Goal: Find specific page/section: Find specific page/section

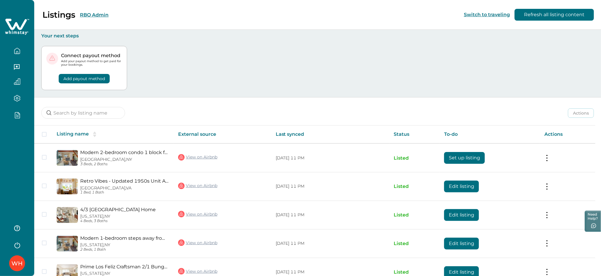
click at [88, 12] on button "RBO Admin" at bounding box center [94, 15] width 29 height 6
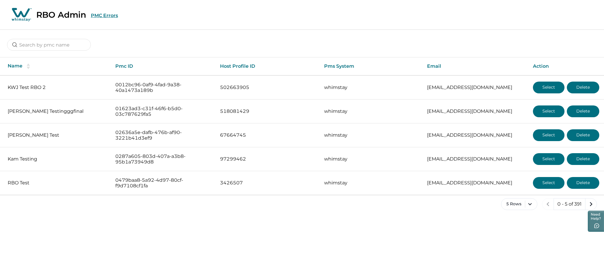
click at [101, 14] on button "PMC Errors" at bounding box center [104, 16] width 27 height 6
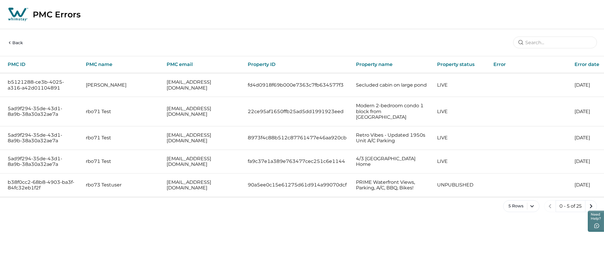
click at [9, 41] on icon "button" at bounding box center [9, 42] width 5 height 5
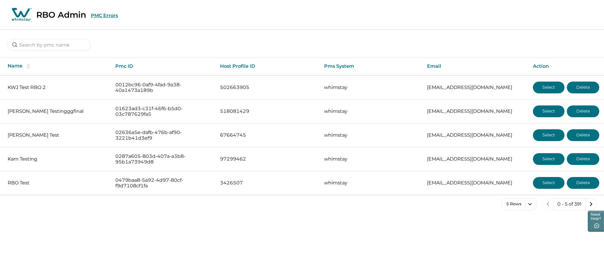
click at [94, 17] on button "PMC Errors" at bounding box center [104, 16] width 27 height 6
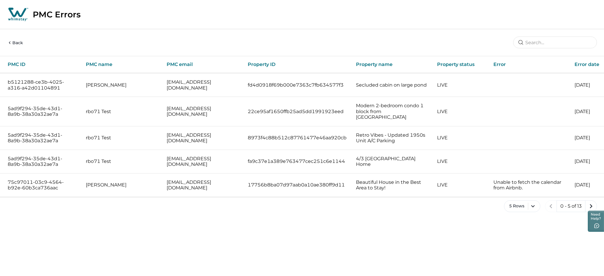
click at [12, 41] on icon "button" at bounding box center [9, 42] width 5 height 5
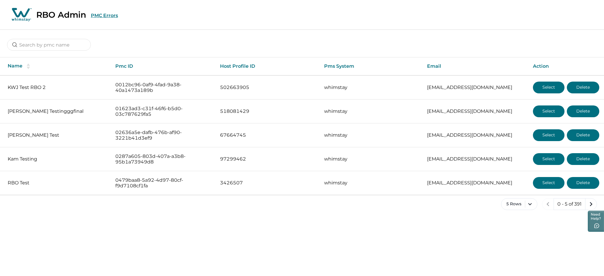
click at [100, 16] on button "PMC Errors" at bounding box center [104, 16] width 27 height 6
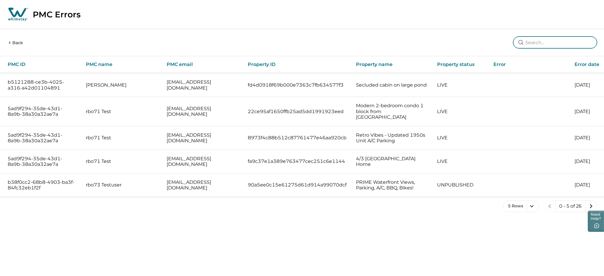
click at [535, 40] on input at bounding box center [555, 43] width 84 height 12
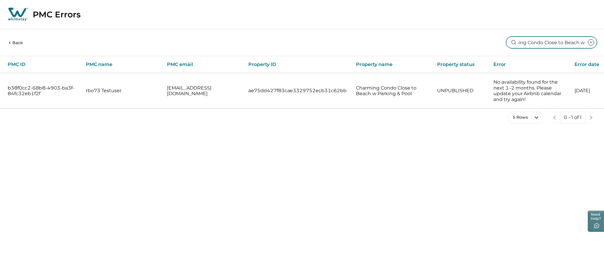
type input "Charming Condo Close to Beach w"
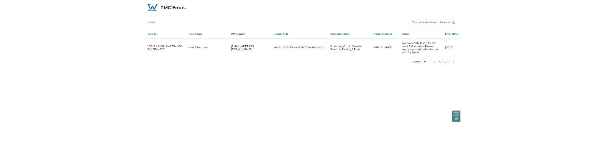
scroll to position [0, 0]
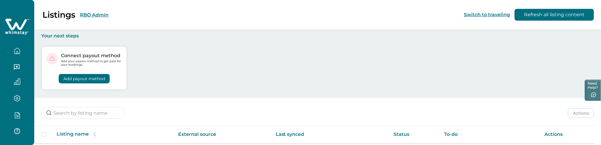
click at [101, 13] on button "RBO Admin" at bounding box center [94, 15] width 29 height 6
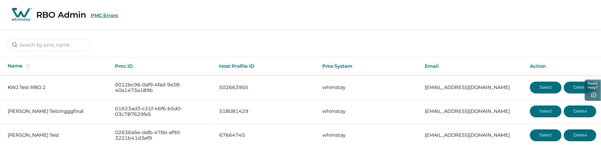
click at [101, 13] on button "PMC Errors" at bounding box center [104, 16] width 27 height 6
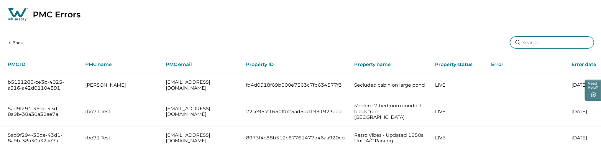
click at [552, 42] on input at bounding box center [552, 43] width 84 height 12
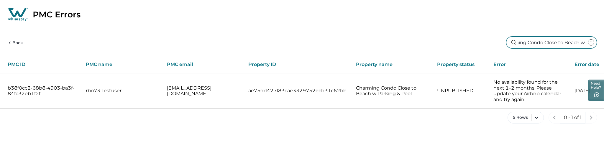
type input "Charming Condo Close to Beach w"
